Goal: Transaction & Acquisition: Purchase product/service

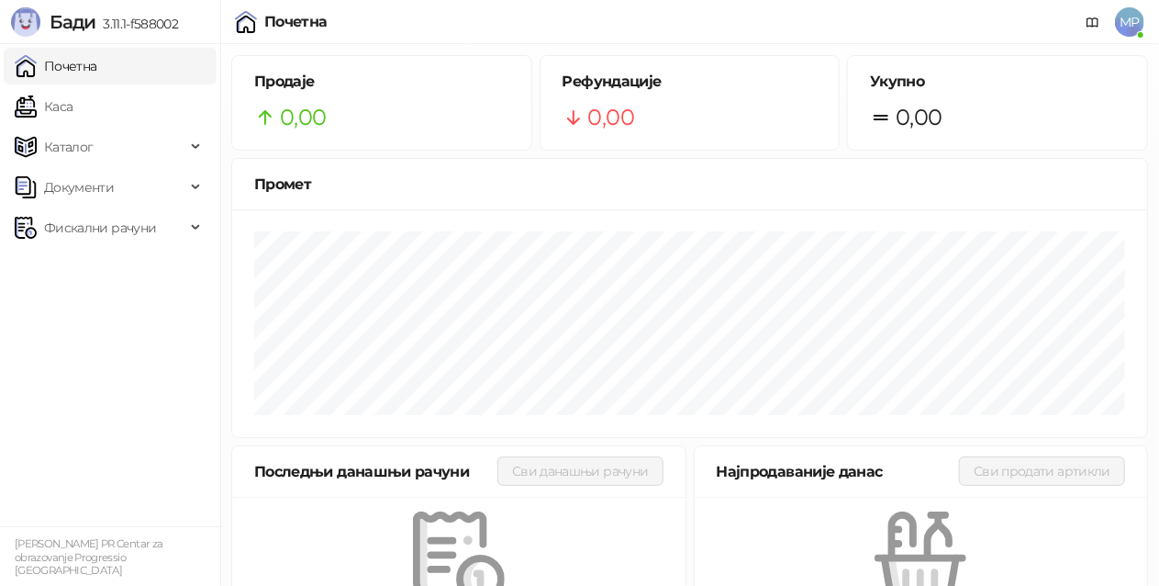
click at [22, 382] on ul "Почетна [PERSON_NAME] Документи Фискални рачуни" at bounding box center [110, 285] width 220 height 482
click at [73, 117] on link "Каса" at bounding box center [44, 106] width 58 height 37
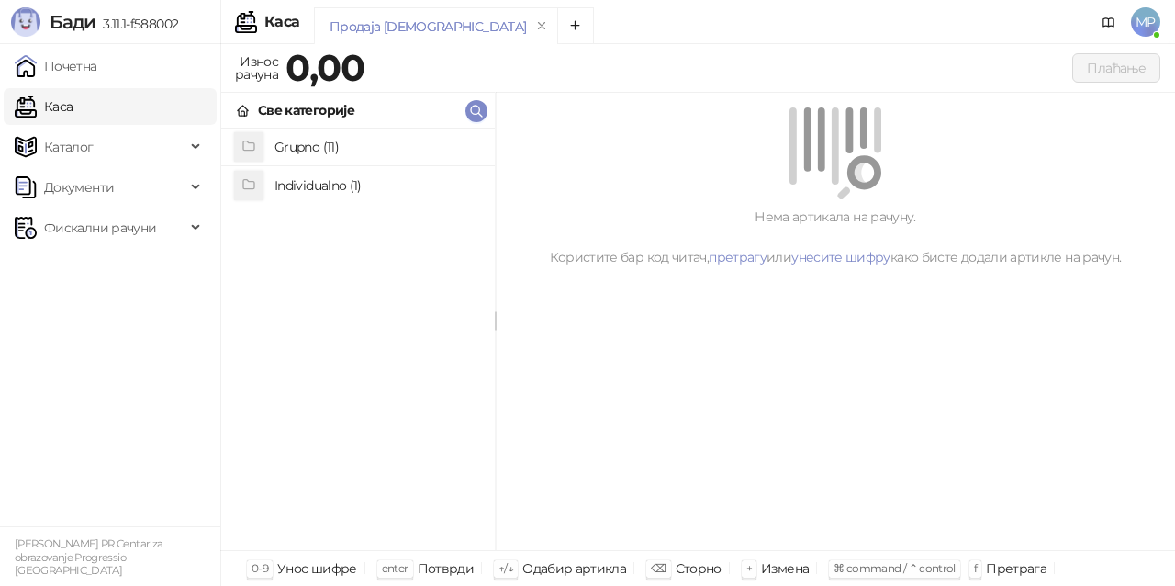
click at [351, 147] on h4 "Grupno (11)" at bounding box center [377, 146] width 206 height 29
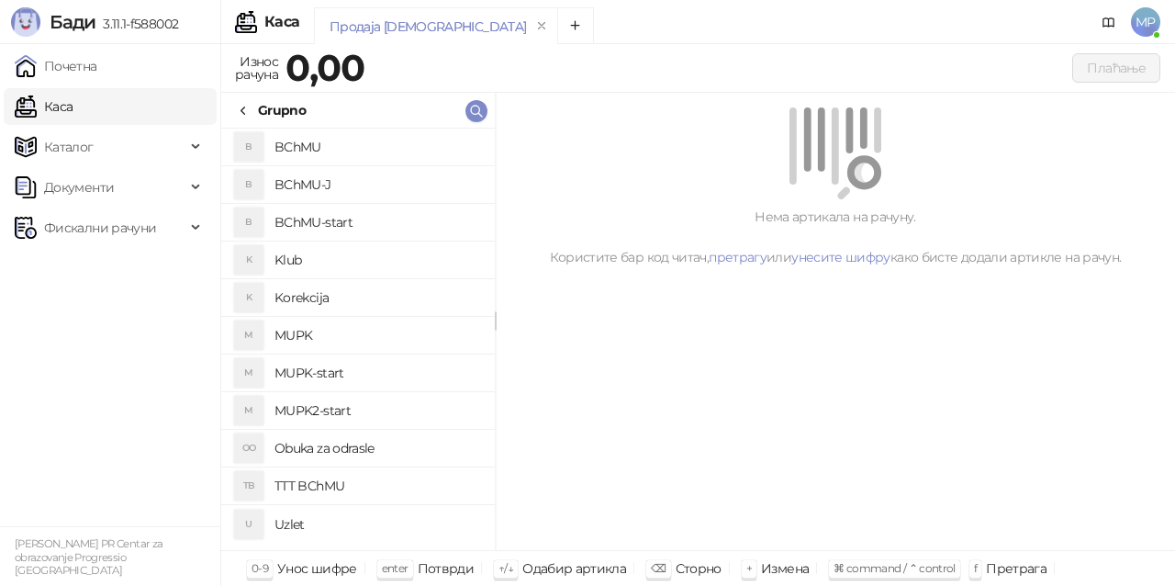
click at [352, 340] on h4 "MUPK" at bounding box center [377, 334] width 206 height 29
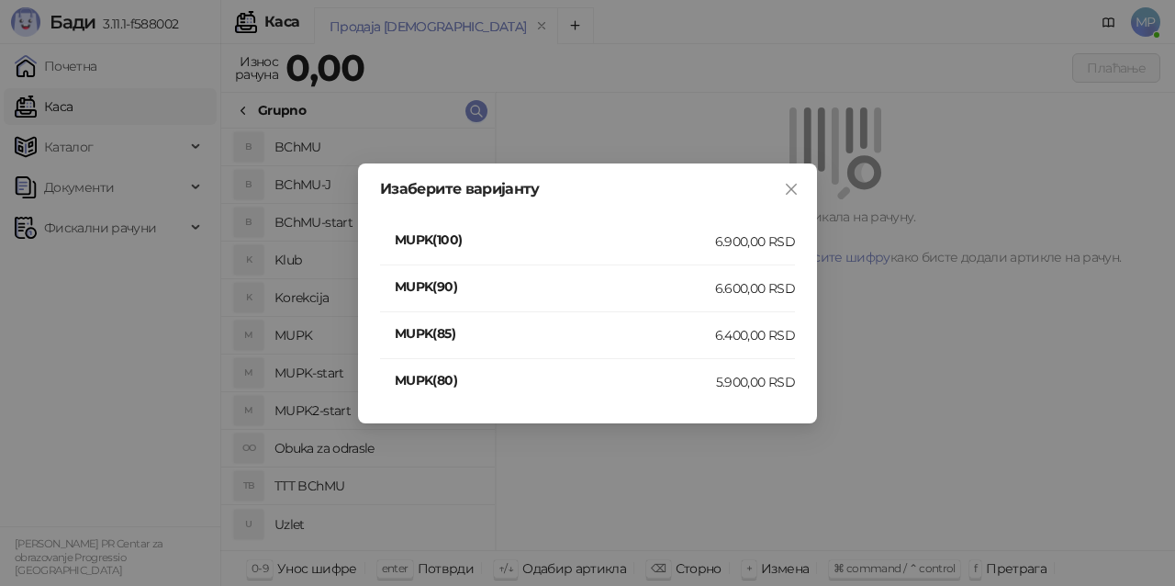
click at [733, 246] on div "6.900,00 RSD" at bounding box center [755, 241] width 80 height 20
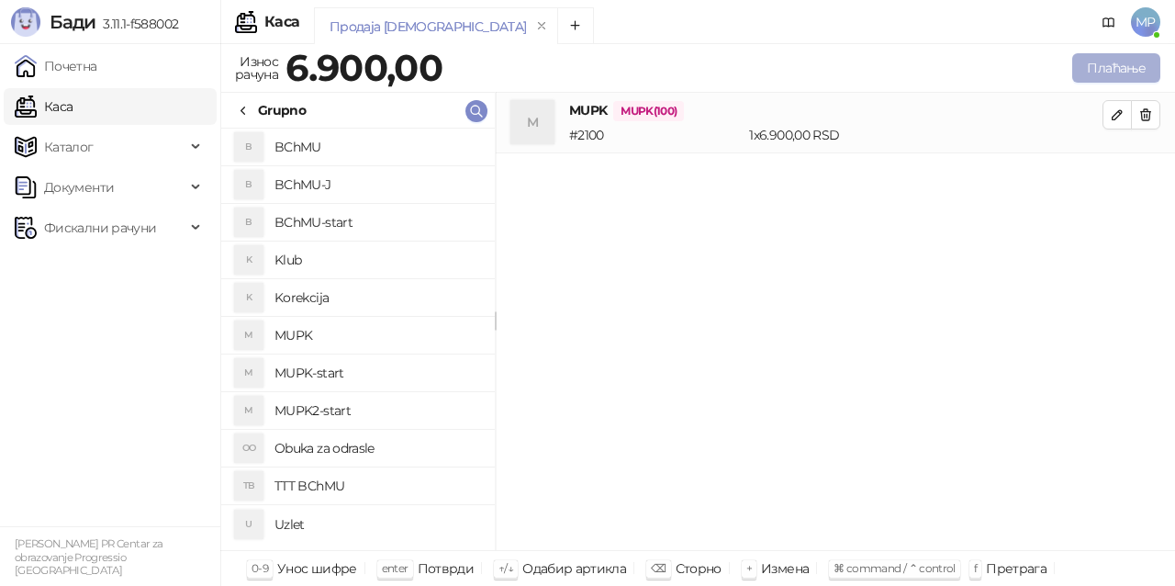
click at [1101, 68] on button "Плаћање" at bounding box center [1116, 67] width 88 height 29
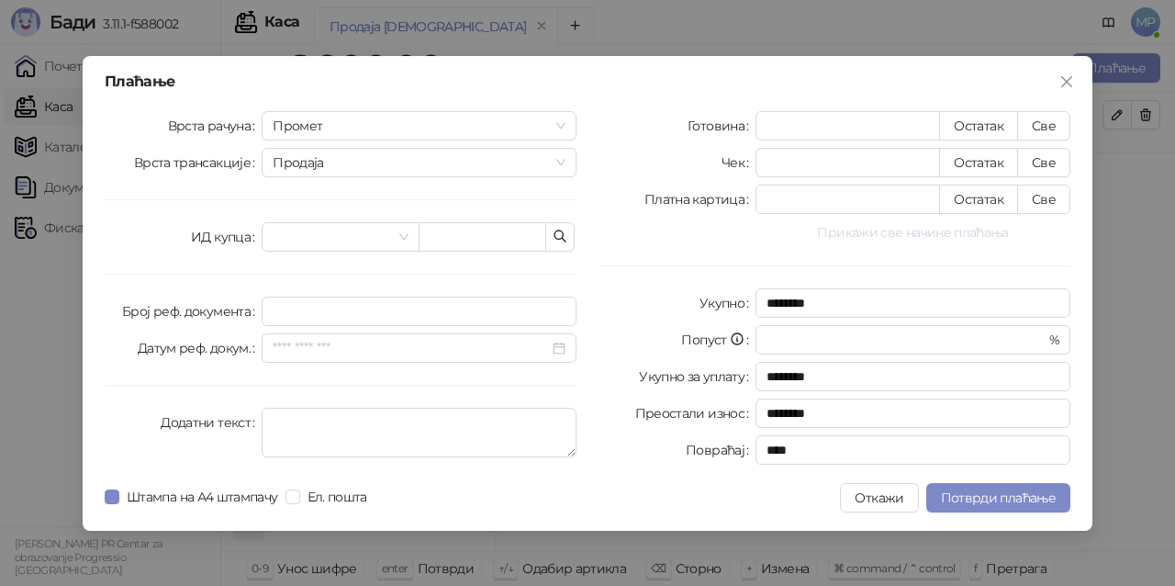
click at [1013, 229] on button "Прикажи све начине плаћања" at bounding box center [912, 232] width 315 height 22
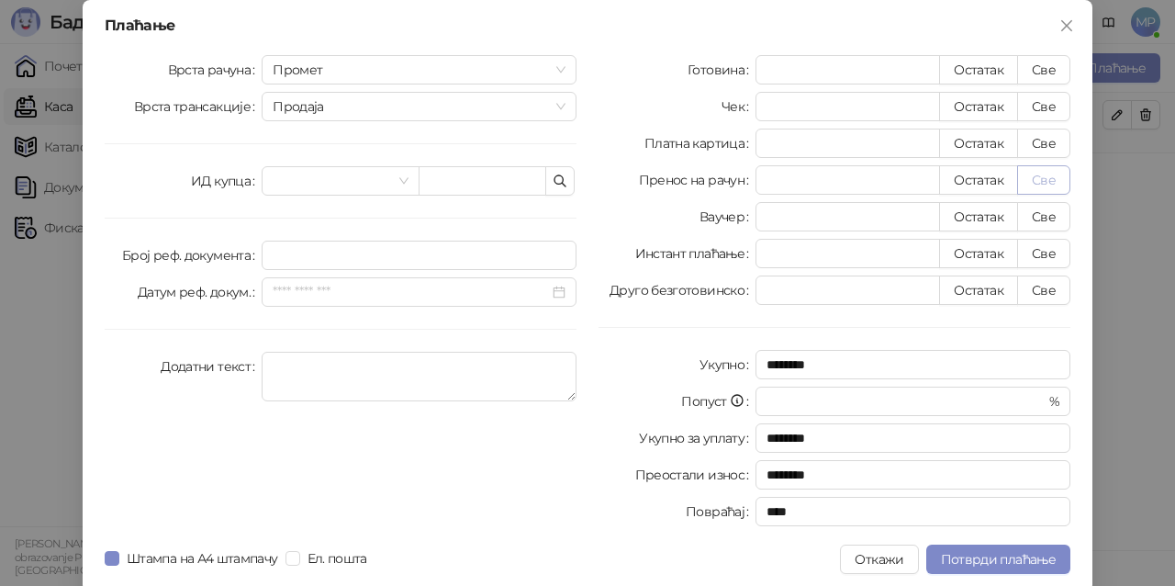
click at [1039, 182] on button "Све" at bounding box center [1043, 179] width 53 height 29
type input "****"
click at [1032, 558] on span "Потврди плаћање" at bounding box center [998, 559] width 115 height 17
